Goal: Information Seeking & Learning: Learn about a topic

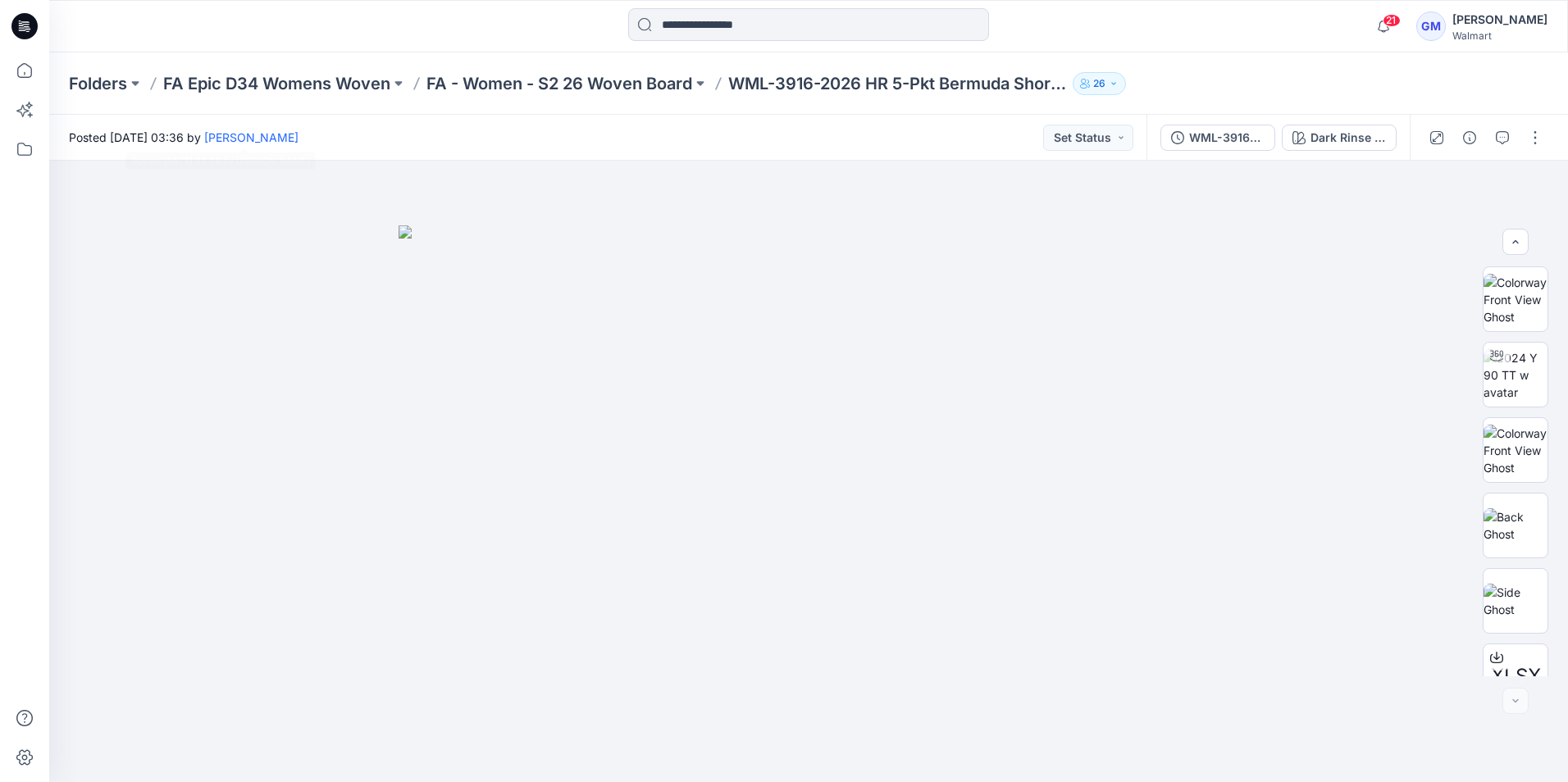
scroll to position [184, 0]
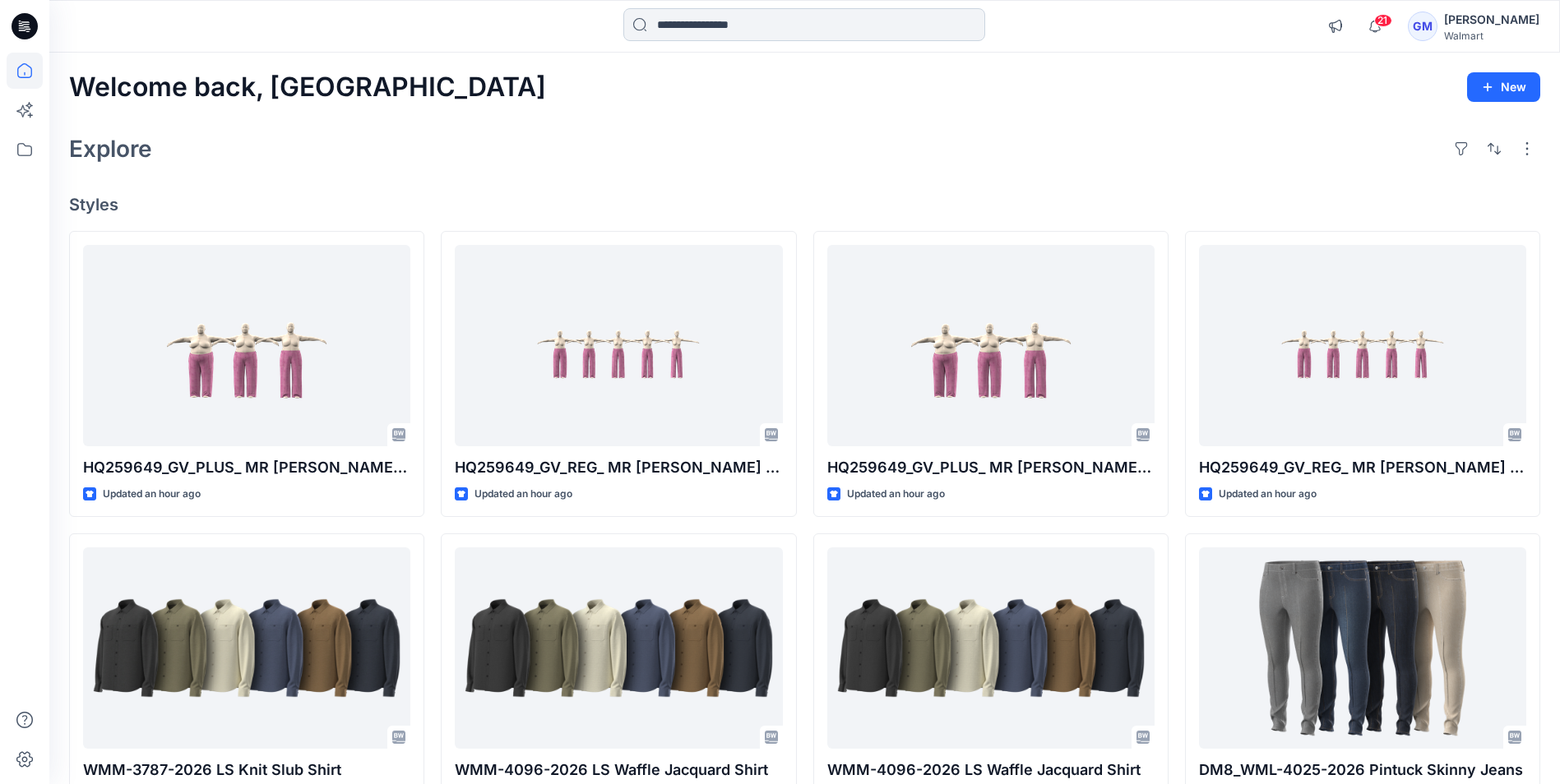
click at [833, 21] on input at bounding box center [804, 25] width 362 height 33
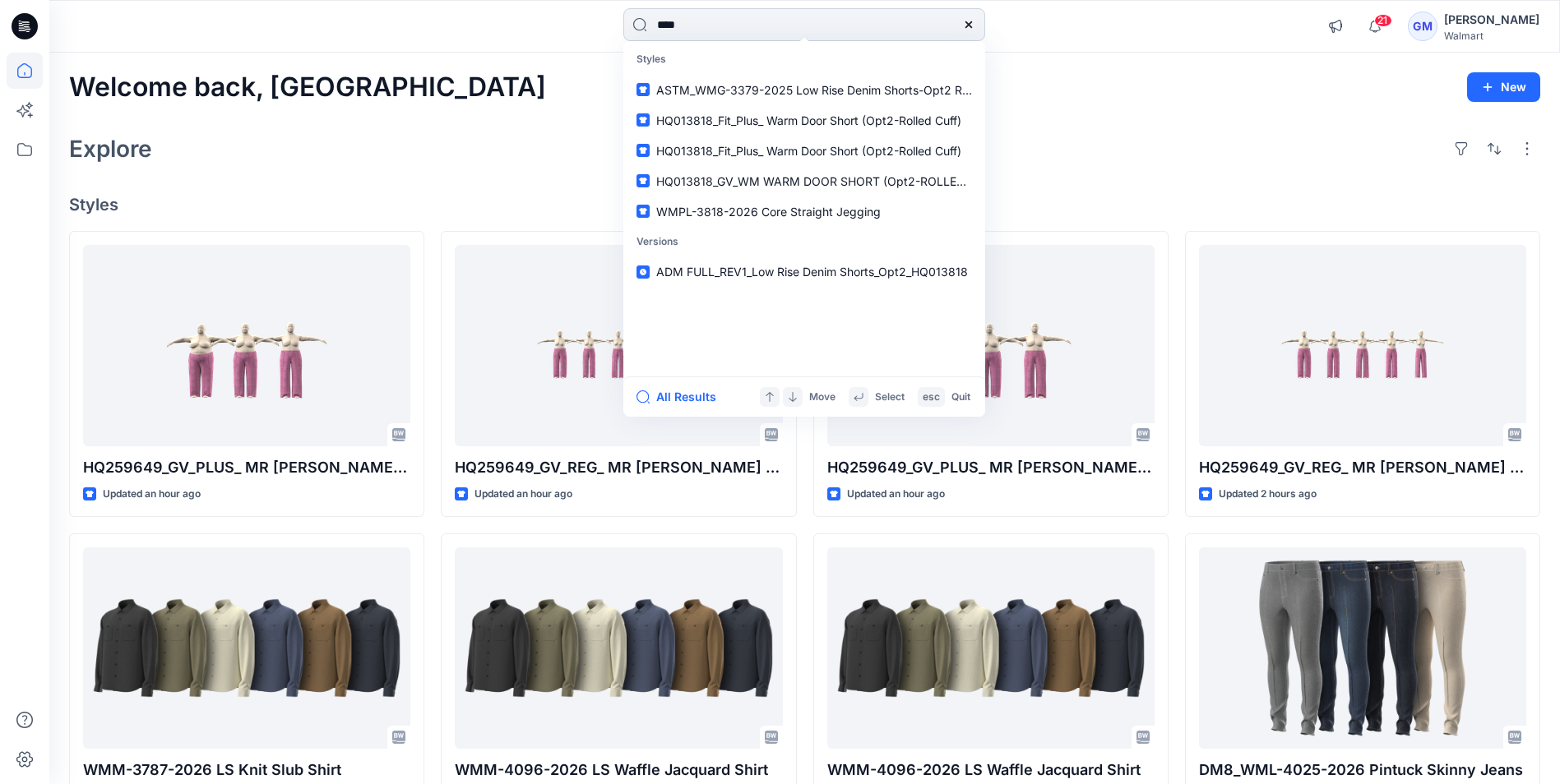
type input "****"
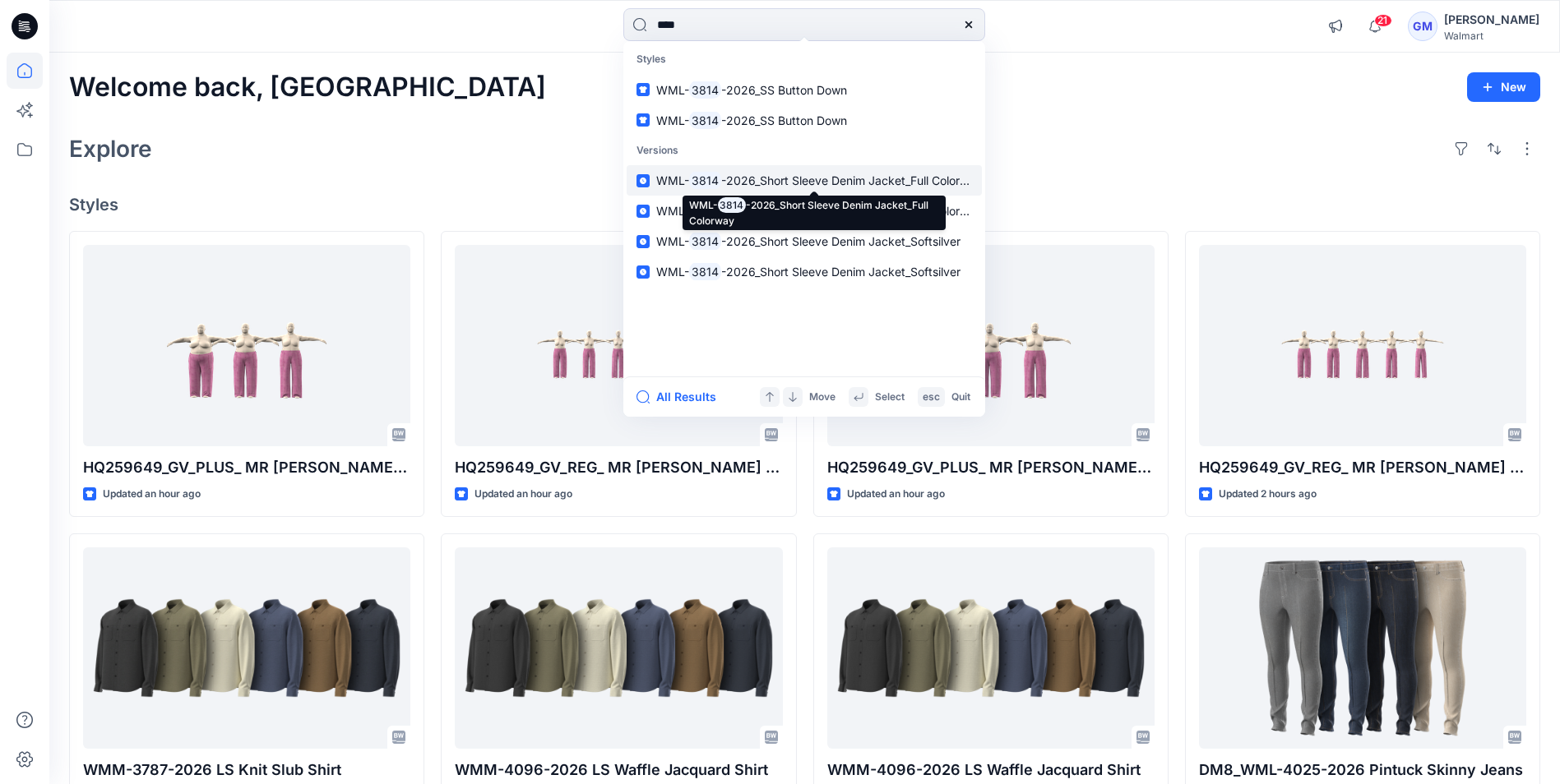
click at [742, 180] on span "-2026_Short Sleeve Denim Jacket_Full Colorway" at bounding box center [852, 180] width 260 height 14
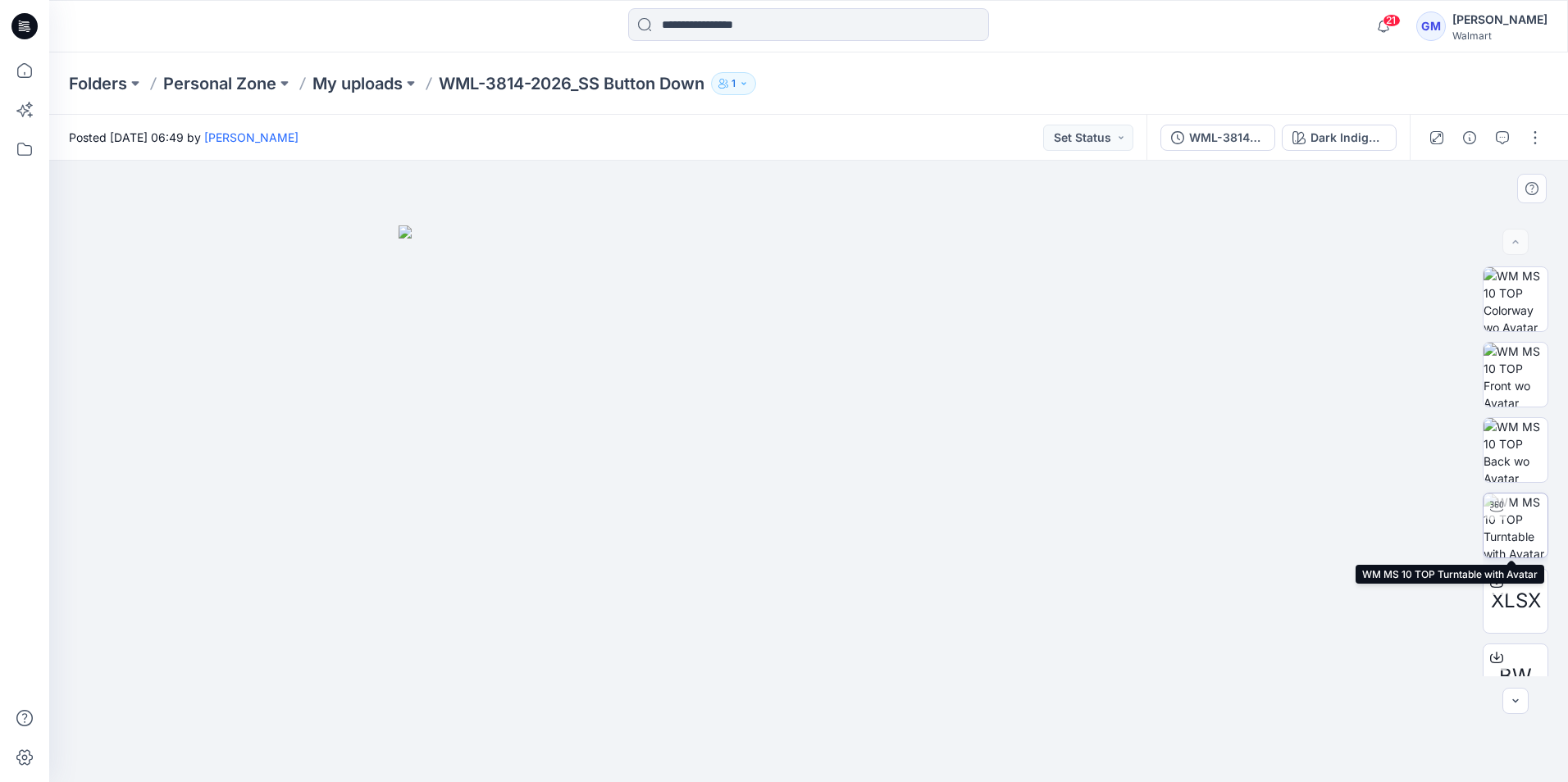
click at [1506, 525] on img at bounding box center [1516, 525] width 64 height 64
drag, startPoint x: 879, startPoint y: 373, endPoint x: 891, endPoint y: 480, distance: 107.7
click at [891, 480] on img at bounding box center [808, 400] width 1117 height 763
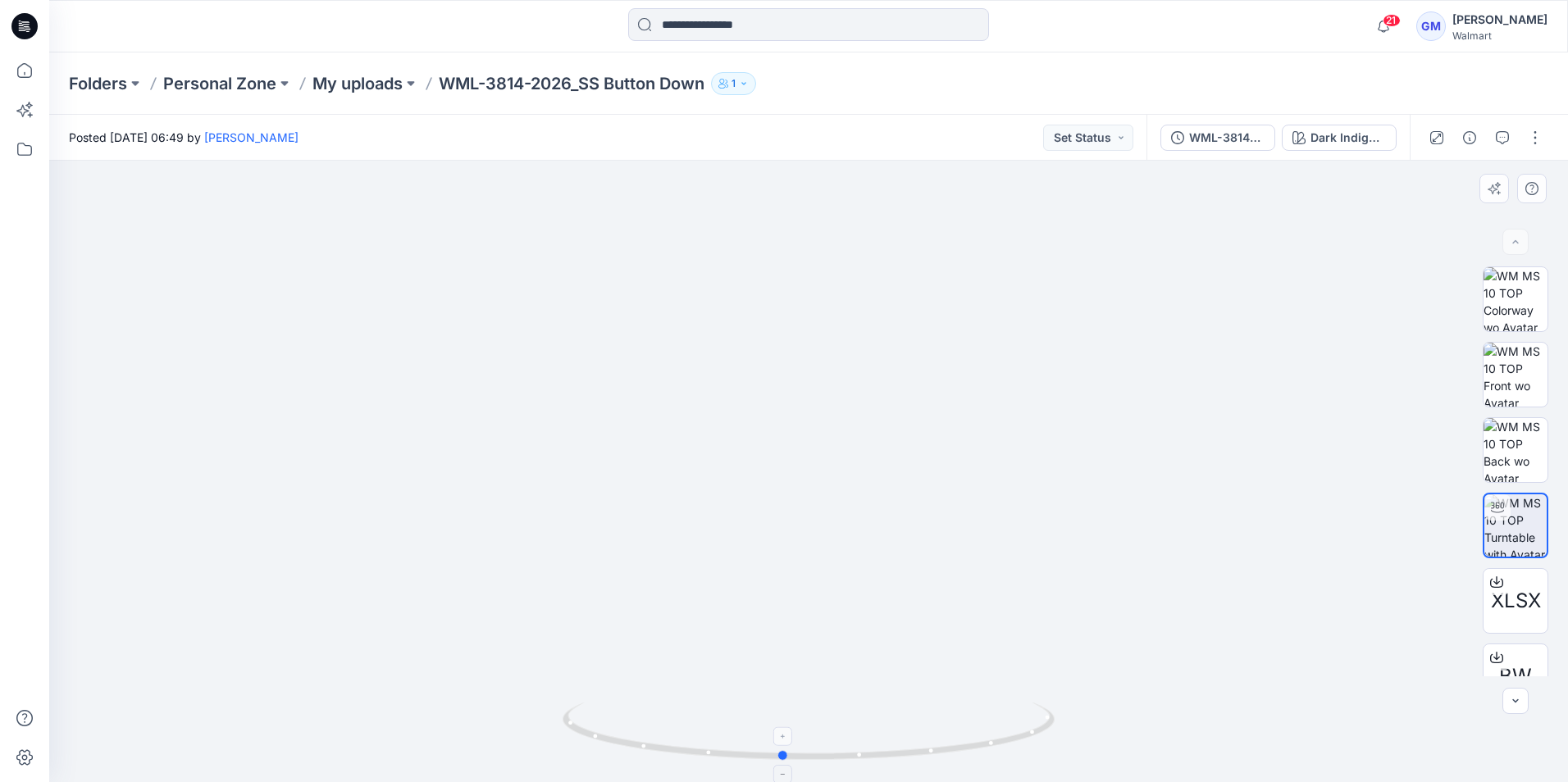
drag, startPoint x: 815, startPoint y: 757, endPoint x: 789, endPoint y: 748, distance: 27.5
click at [789, 748] on icon at bounding box center [810, 733] width 496 height 62
